Goal: Task Accomplishment & Management: Complete application form

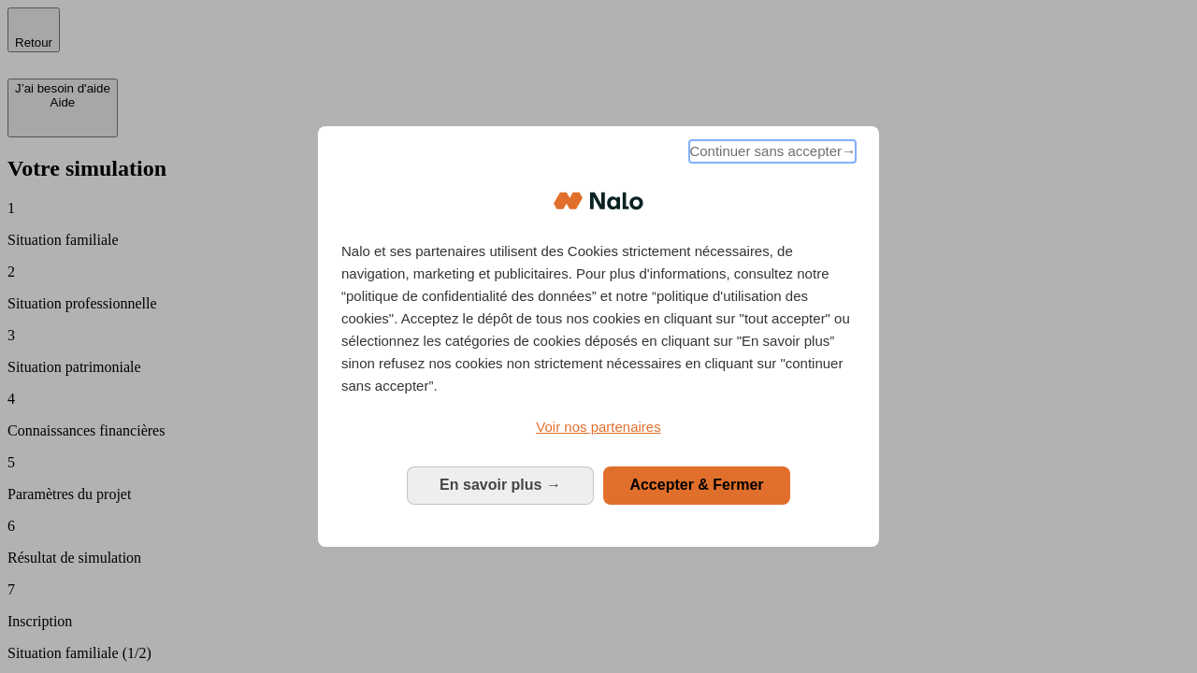
click at [770, 154] on span "Continuer sans accepter →" at bounding box center [772, 151] width 166 height 22
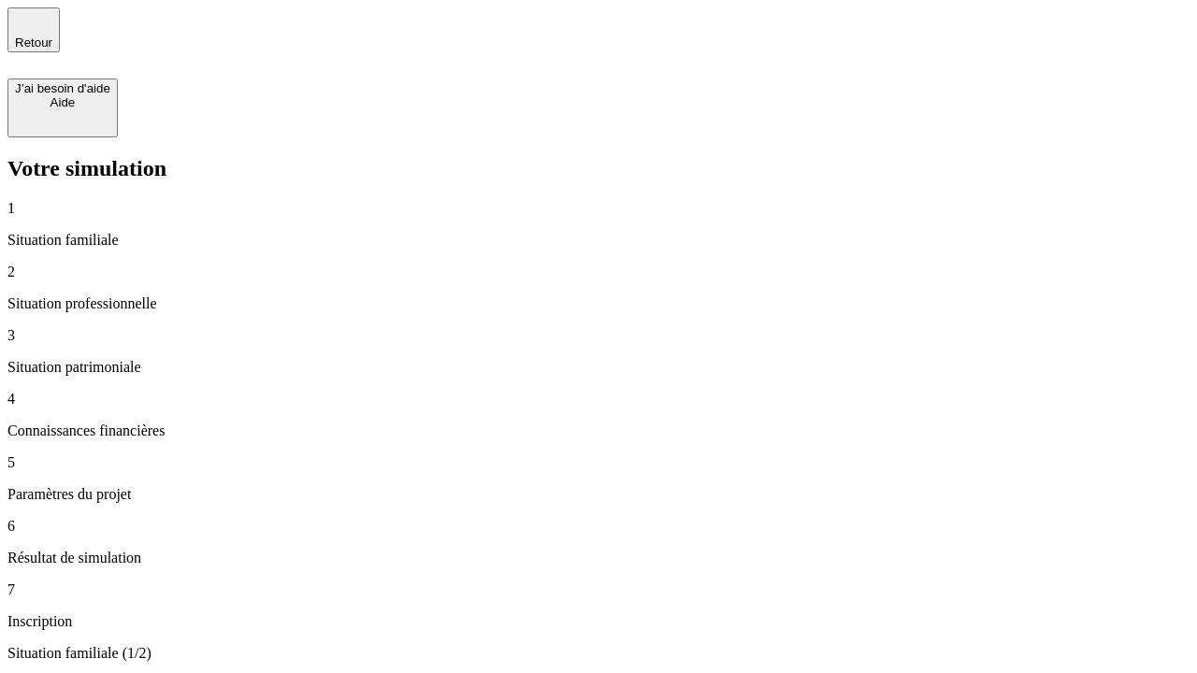
type input "30 000"
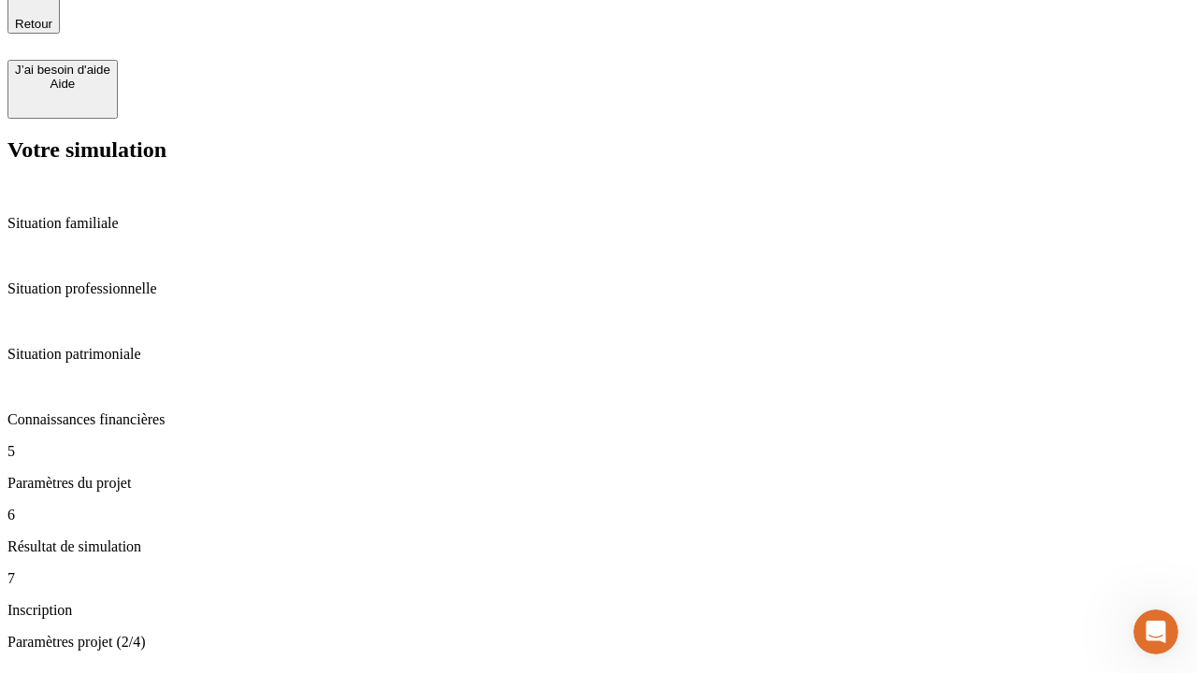
type input "25"
type input "1 000"
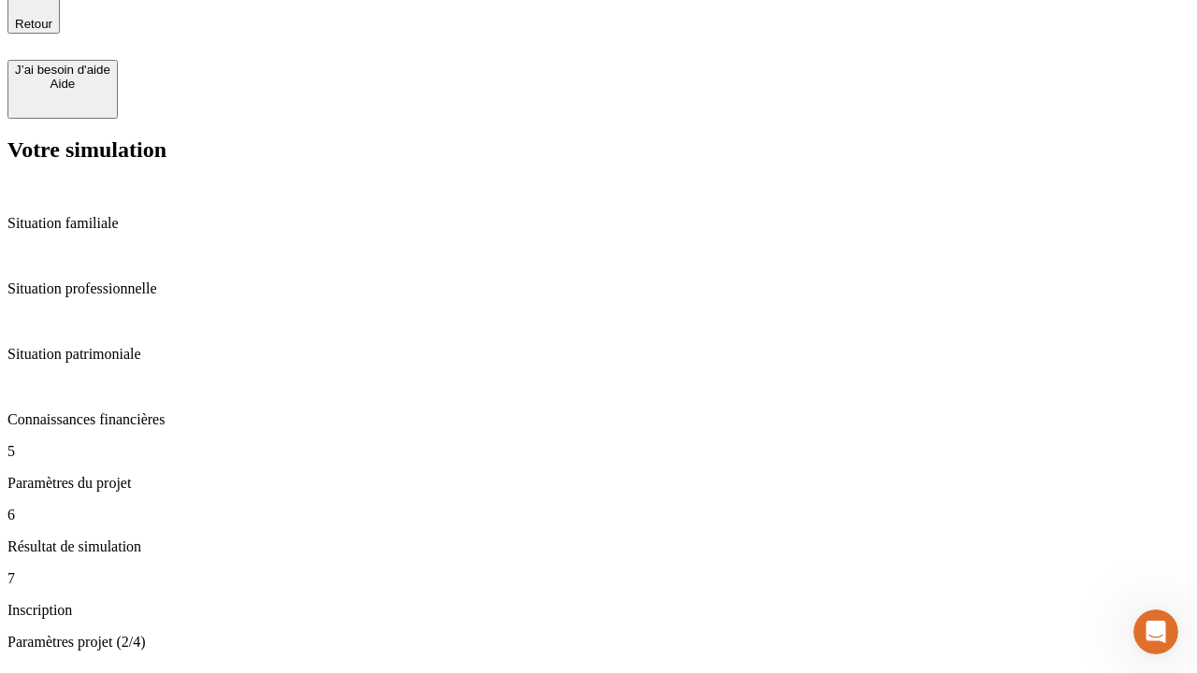
type input "640"
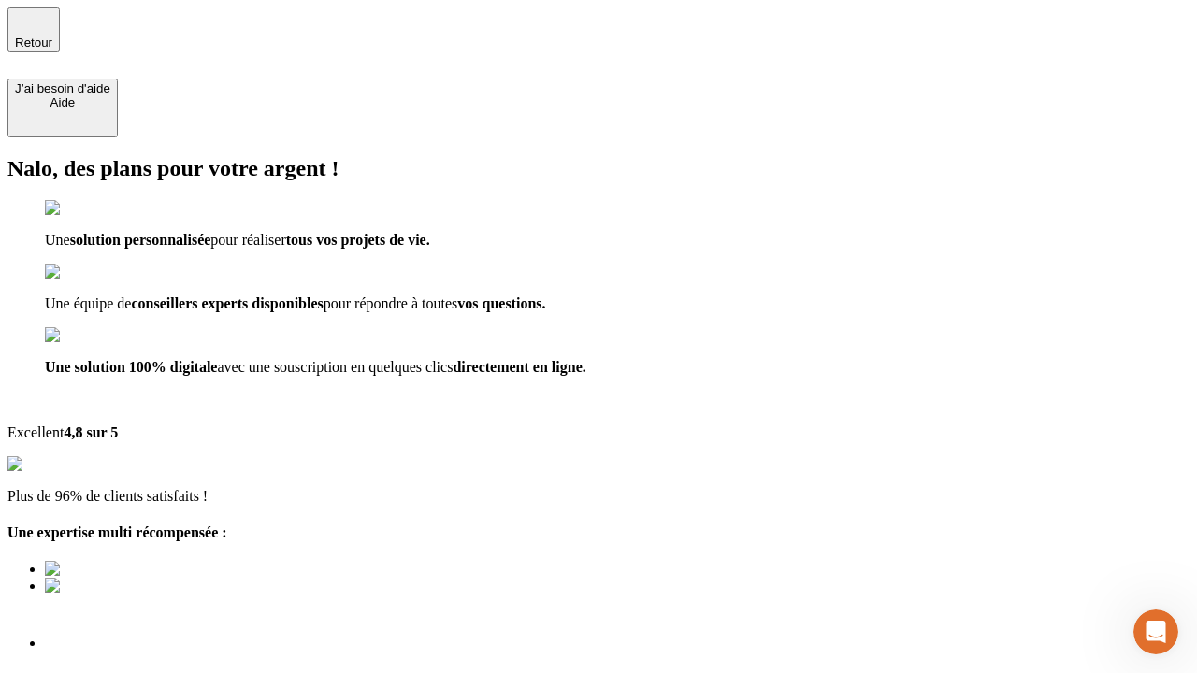
scroll to position [13, 0]
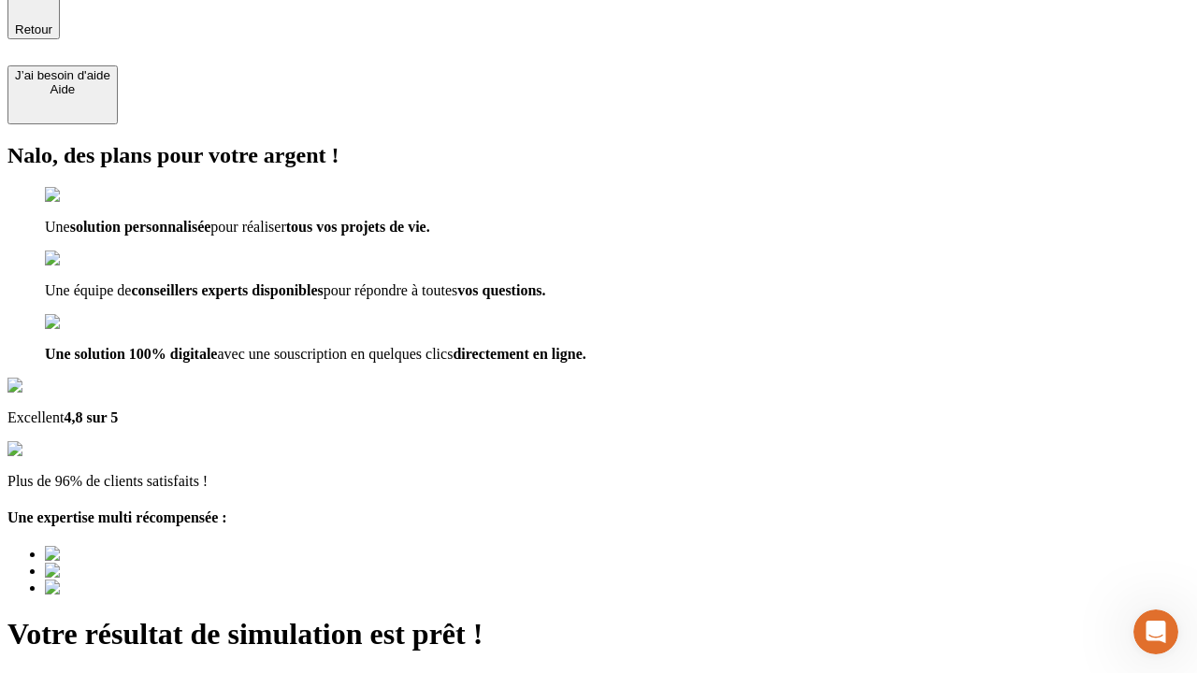
type input "[EMAIL_ADDRESS][PERSON_NAME][DOMAIN_NAME]"
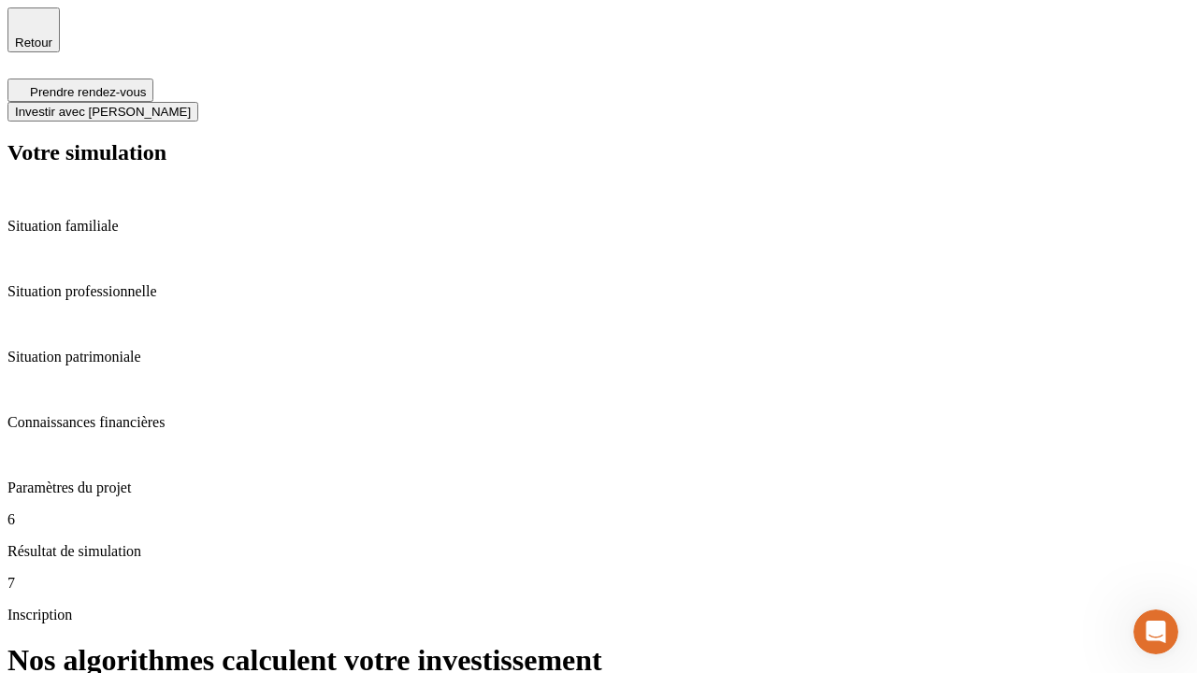
scroll to position [7, 0]
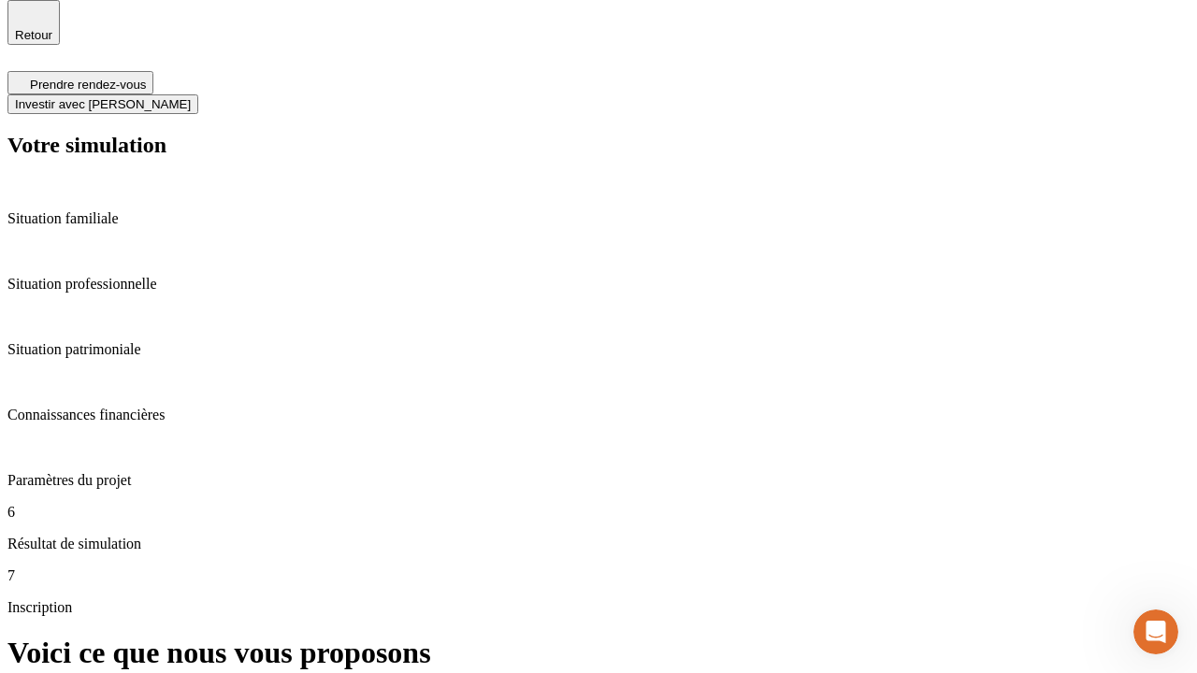
click at [191, 97] on span "Investir avec [PERSON_NAME]" at bounding box center [103, 104] width 176 height 14
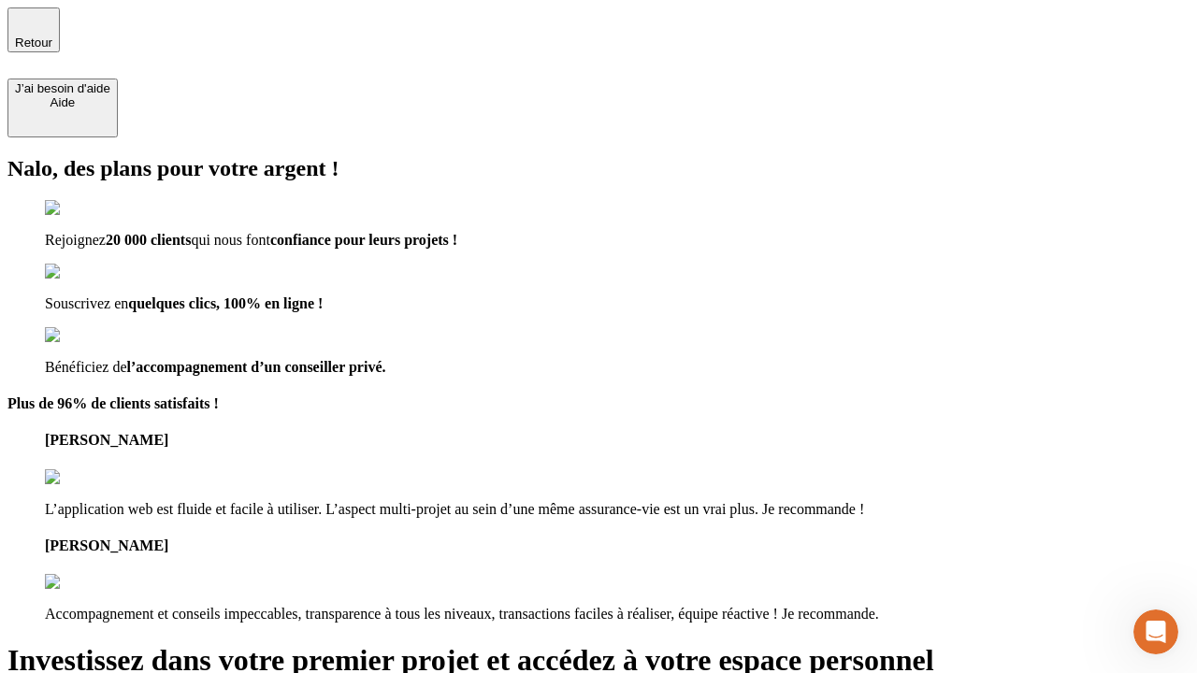
type input "abc"
